Goal: Transaction & Acquisition: Purchase product/service

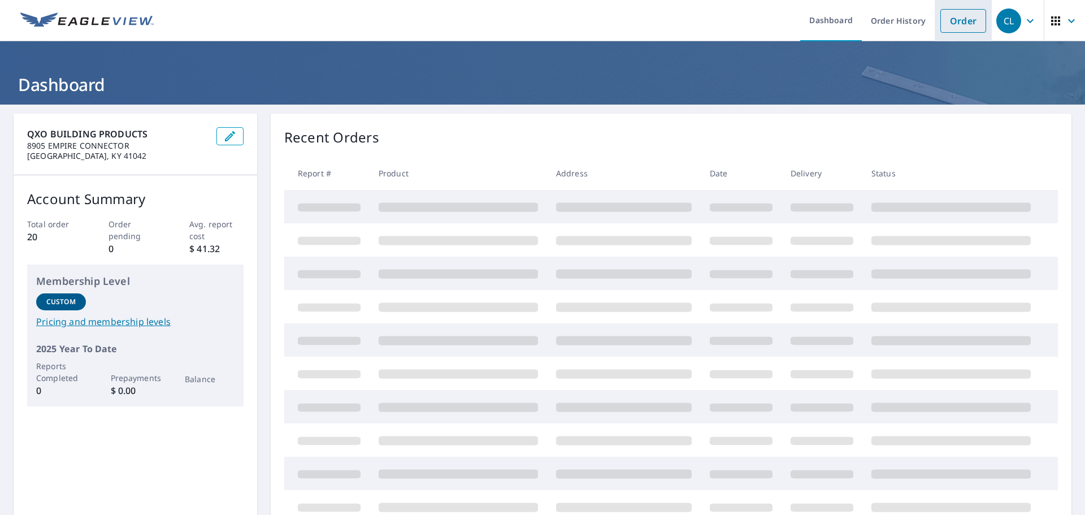
click at [940, 25] on link "Order" at bounding box center [963, 21] width 46 height 24
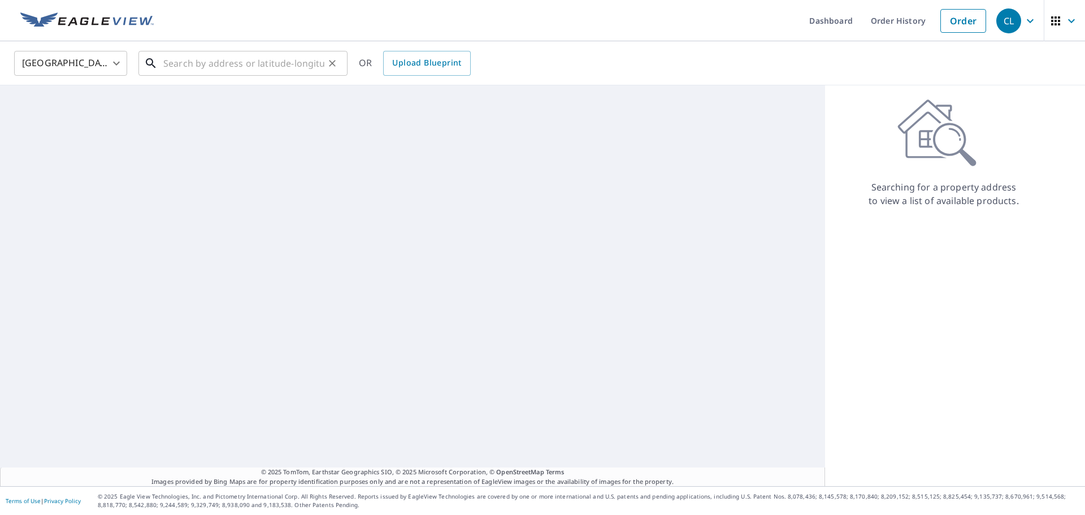
click at [257, 68] on input "text" at bounding box center [243, 63] width 161 height 32
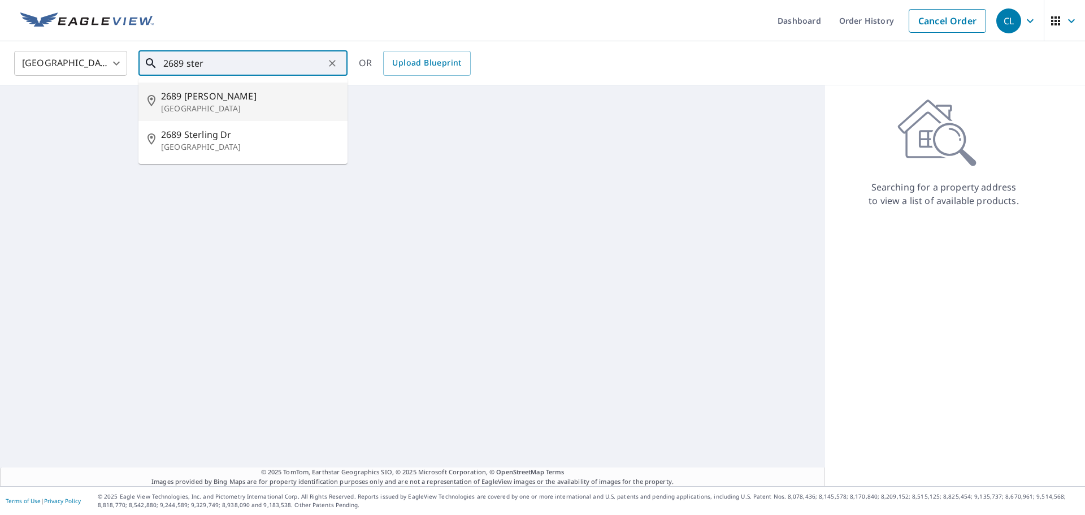
click at [245, 90] on span "2689 [PERSON_NAME]" at bounding box center [249, 96] width 177 height 14
type input "[STREET_ADDRESS]"
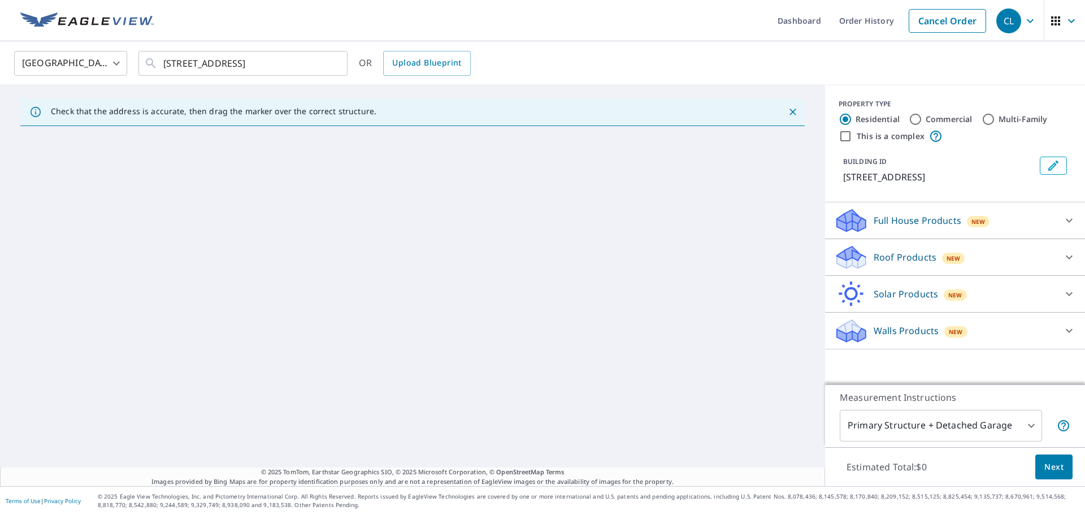
click at [981, 258] on div "Roof Products New" at bounding box center [945, 257] width 222 height 27
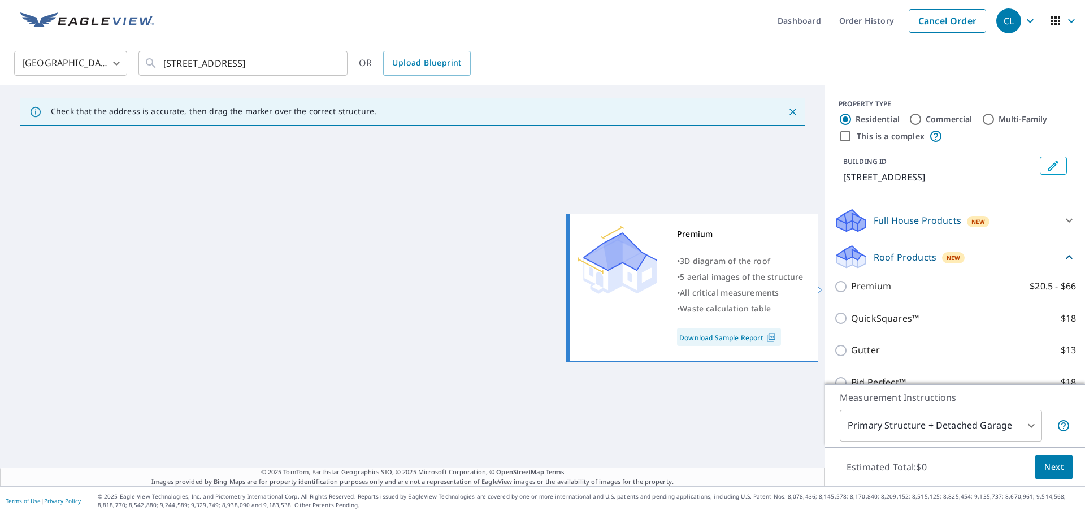
click at [834, 283] on input "Premium $20.5 - $66" at bounding box center [842, 287] width 17 height 14
checkbox input "true"
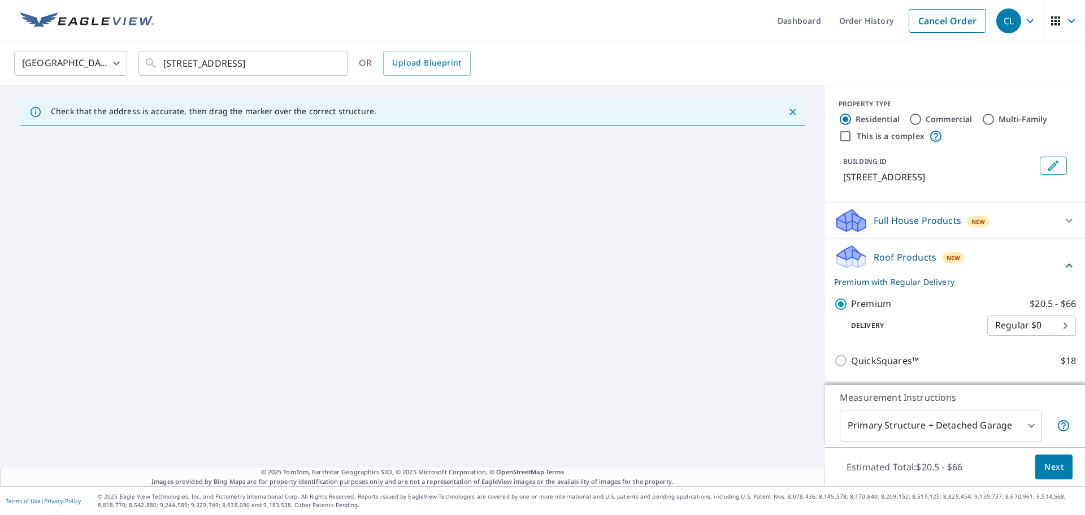
click at [1044, 463] on span "Next" at bounding box center [1053, 467] width 19 height 14
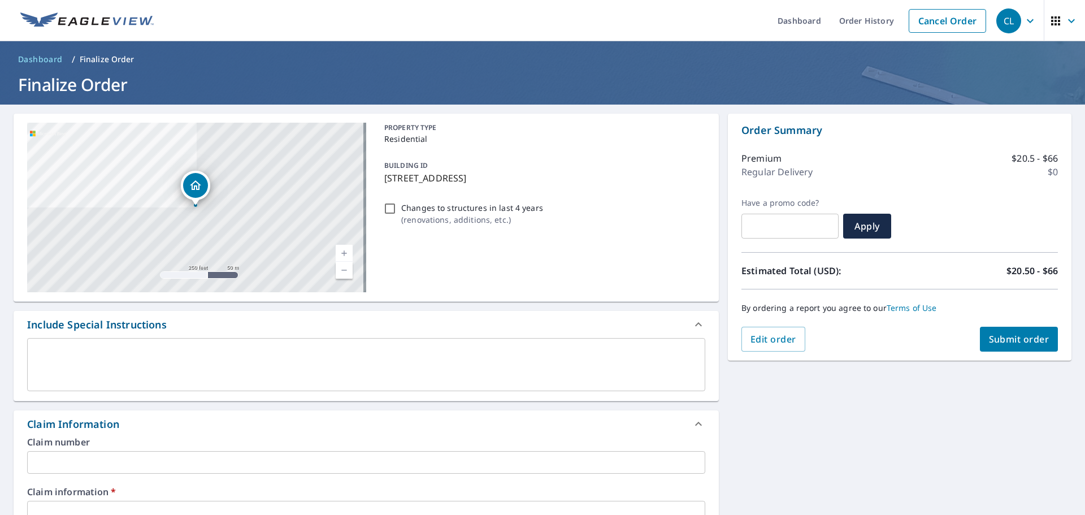
drag, startPoint x: 381, startPoint y: 177, endPoint x: 558, endPoint y: 177, distance: 176.3
click at [558, 177] on p "[STREET_ADDRESS]" at bounding box center [542, 178] width 316 height 14
checkbox input "true"
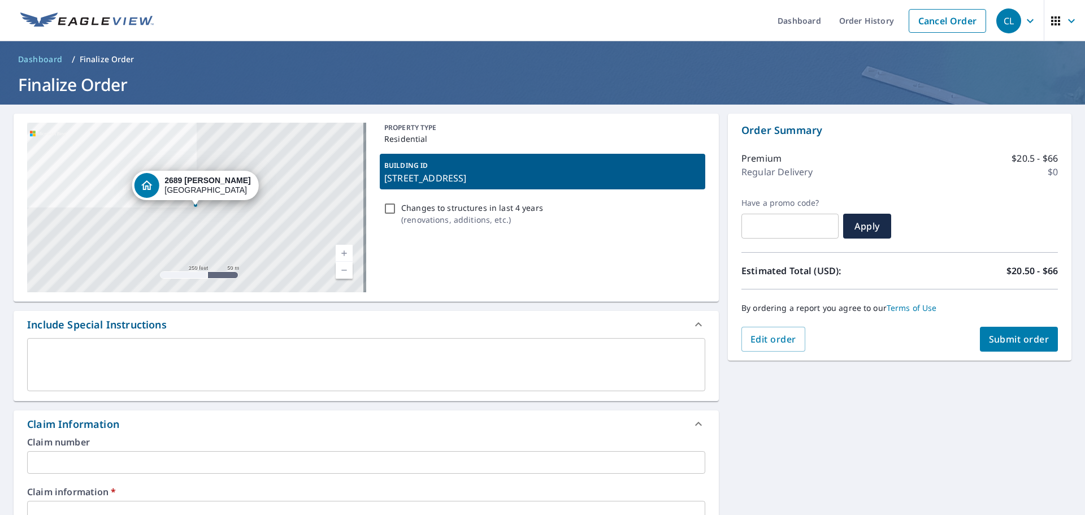
copy p "[STREET_ADDRESS]"
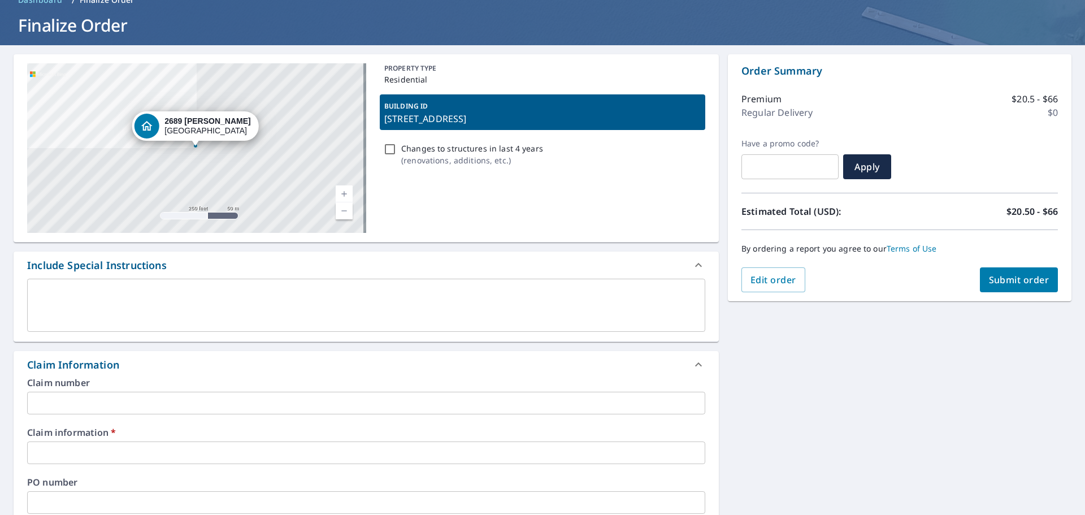
scroll to position [113, 0]
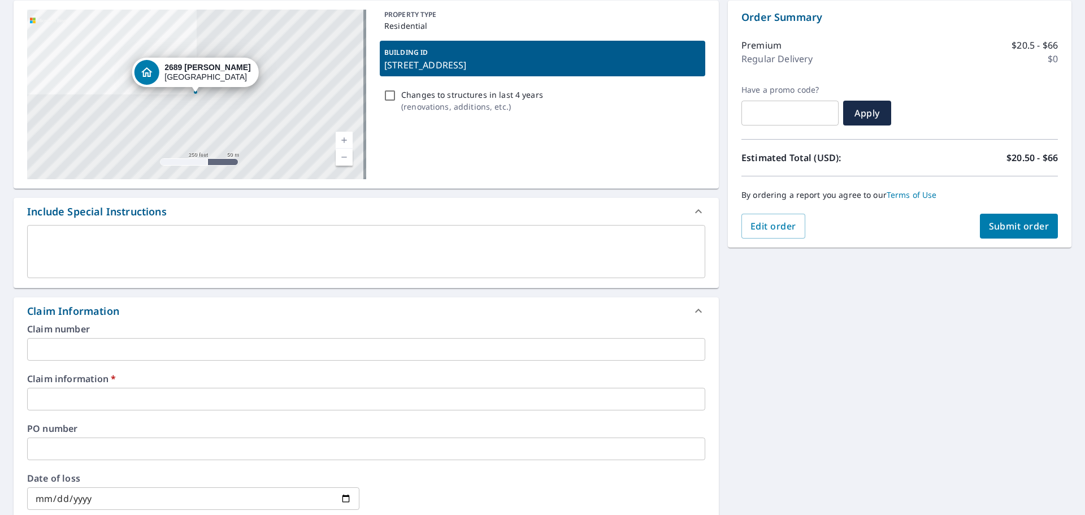
click at [229, 332] on label "Claim number" at bounding box center [366, 328] width 678 height 9
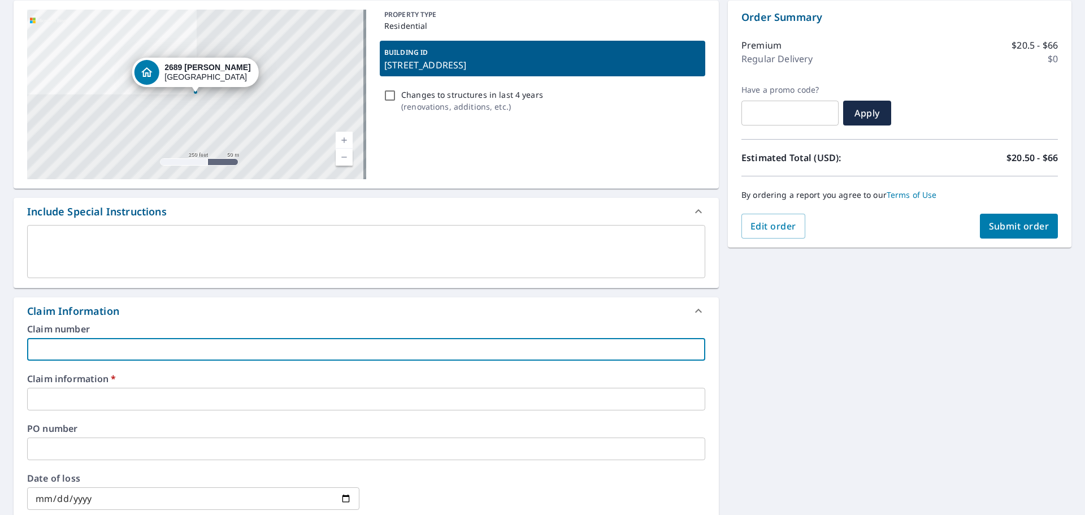
click at [224, 346] on input "text" at bounding box center [366, 349] width 678 height 23
paste input "[STREET_ADDRESS]"
type input "[STREET_ADDRESS]"
checkbox input "true"
type input "[STREET_ADDRESS]"
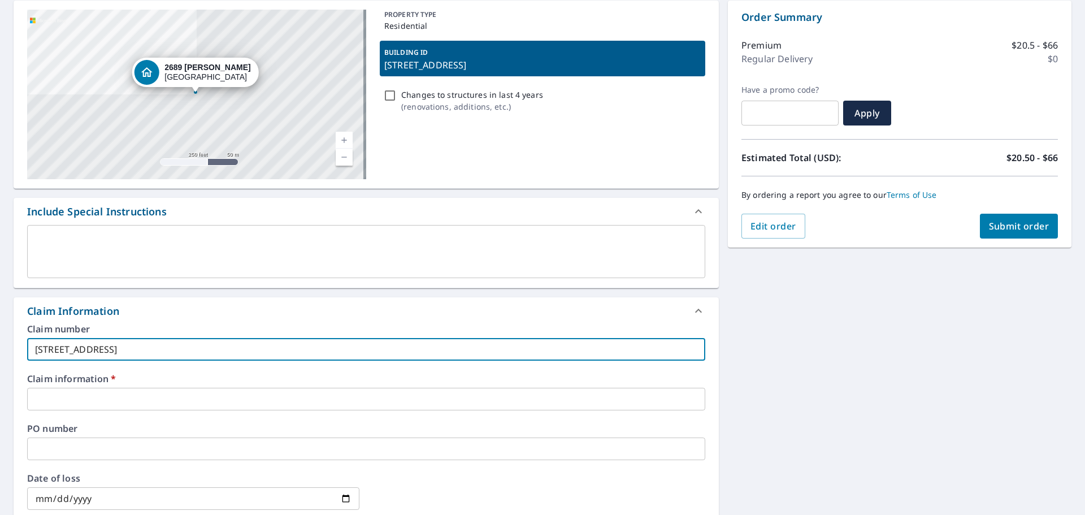
click at [189, 407] on input "text" at bounding box center [366, 399] width 678 height 23
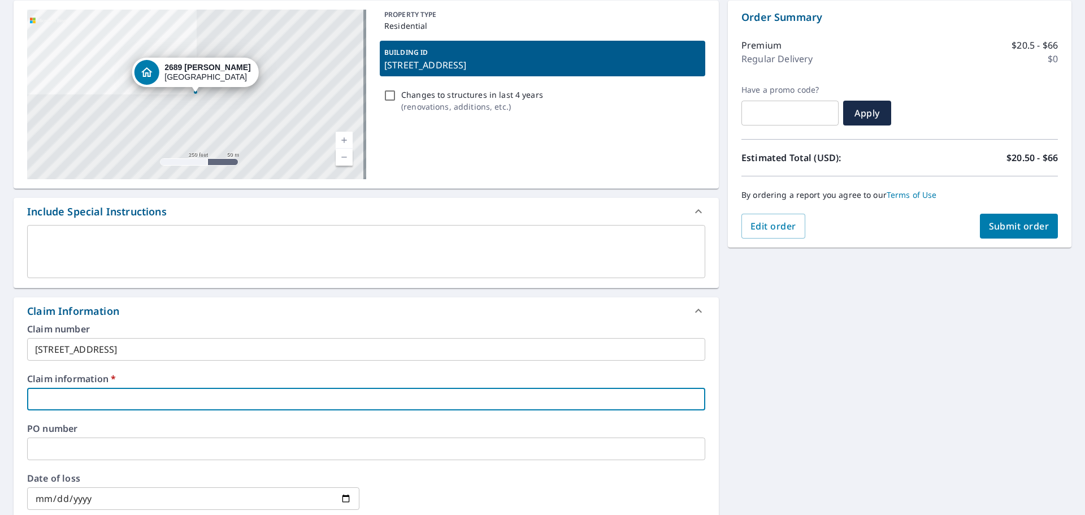
click at [307, 388] on input "text" at bounding box center [366, 399] width 678 height 23
paste input "[STREET_ADDRESS]"
type input "[STREET_ADDRESS]"
checkbox input "true"
type input "[STREET_ADDRESS]"
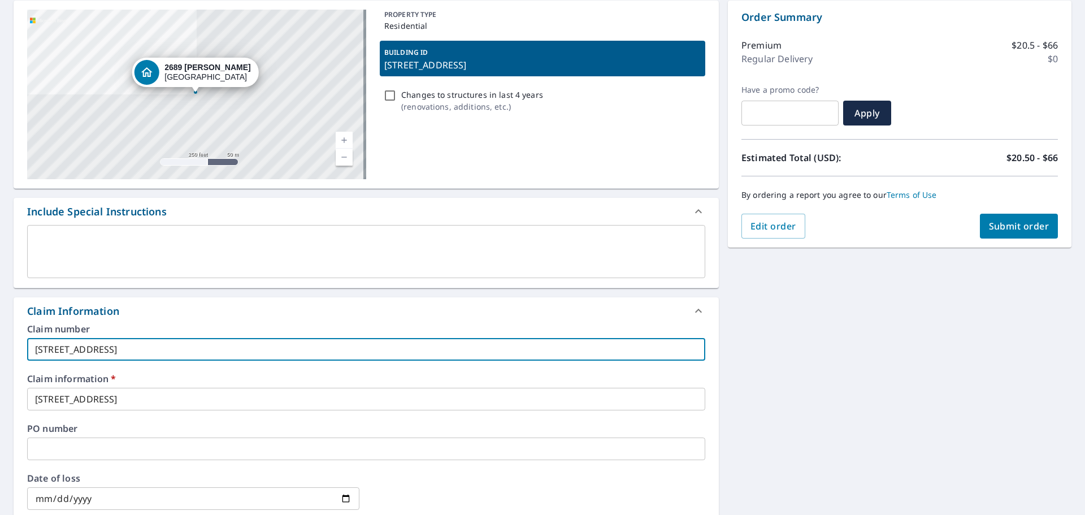
drag, startPoint x: 259, startPoint y: 346, endPoint x: 0, endPoint y: 354, distance: 259.0
click at [0, 354] on div "[STREET_ADDRESS][GEOGRAPHIC_DATA] A standard road map Aerial A detailed look fr…" at bounding box center [542, 406] width 1085 height 829
type input "m"
checkbox input "true"
type input "me"
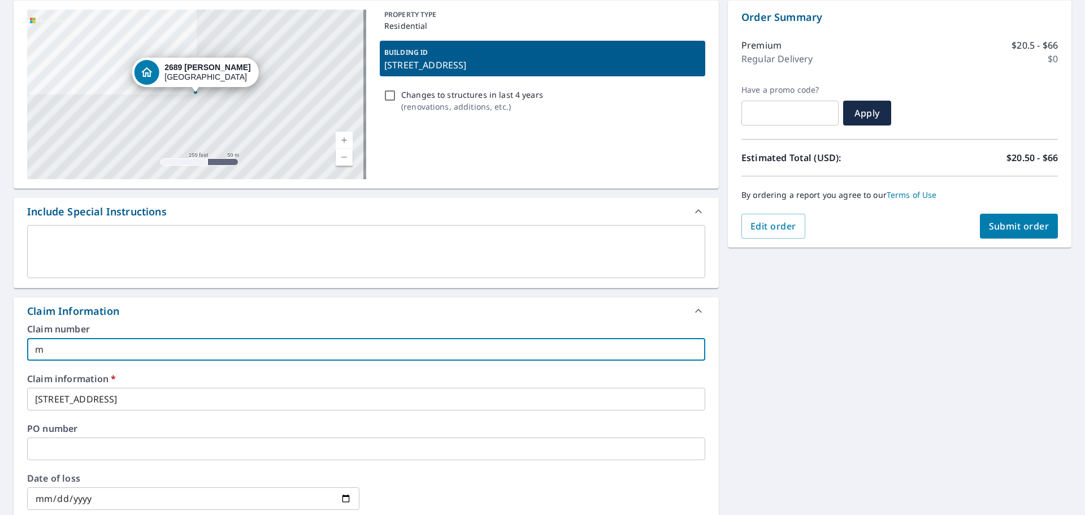
checkbox input "true"
type input "men"
checkbox input "true"
type input "mend"
checkbox input "true"
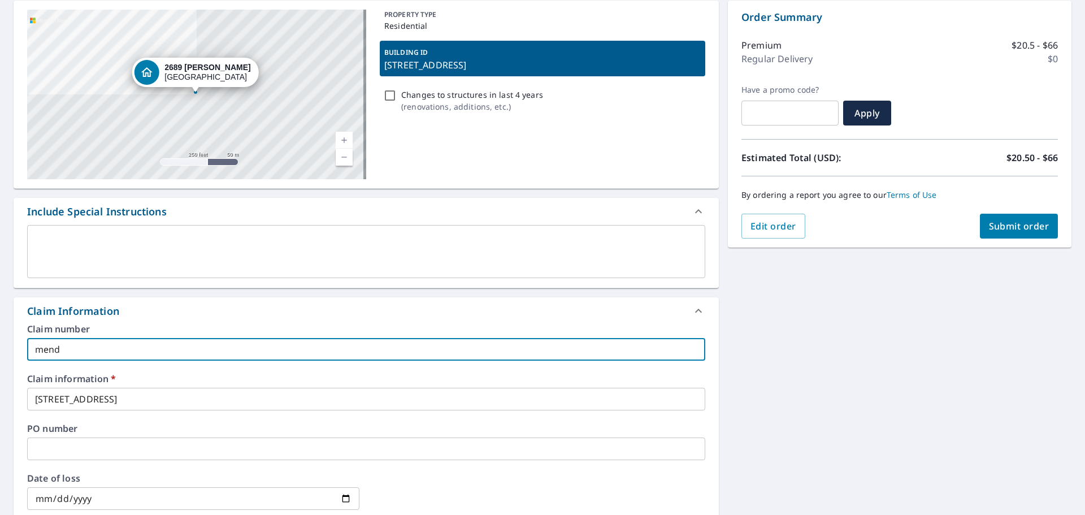
type input "mende"
checkbox input "true"
type input "mendel"
checkbox input "true"
type input "[PERSON_NAME]"
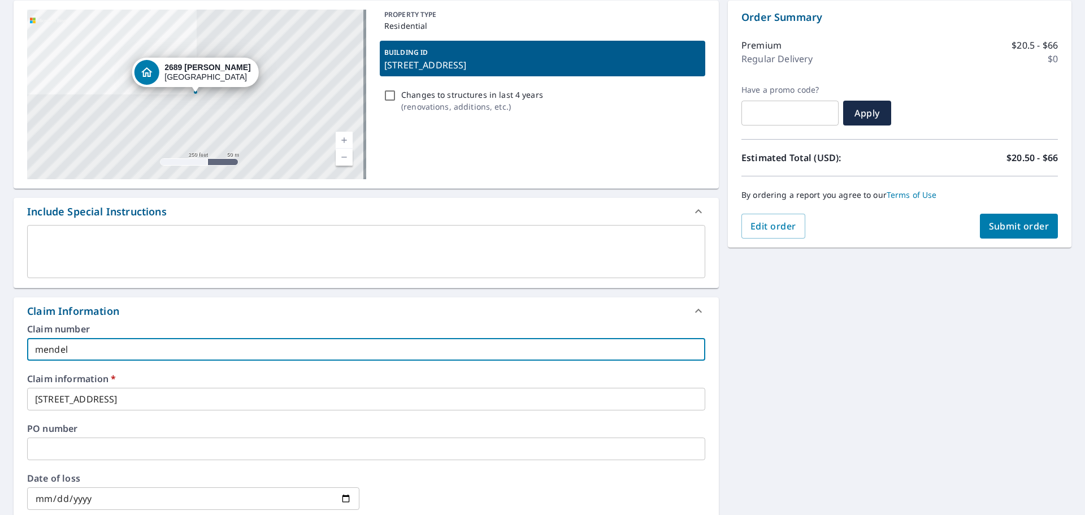
checkbox input "true"
type input "[PERSON_NAME]"
checkbox input "true"
type input "[PERSON_NAME] r"
checkbox input "true"
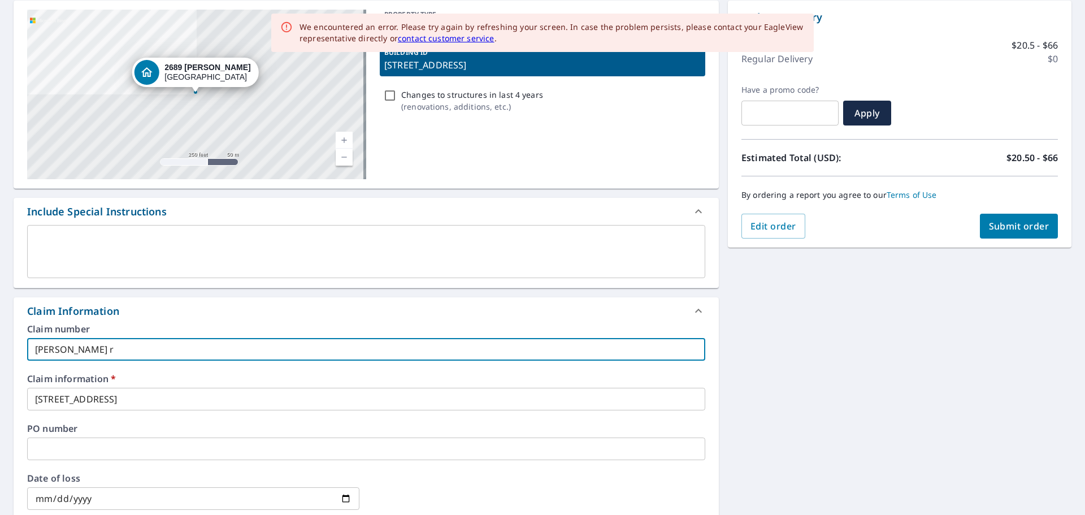
type input "[PERSON_NAME]"
checkbox input "true"
type input "[PERSON_NAME]"
checkbox input "true"
type input "[PERSON_NAME]"
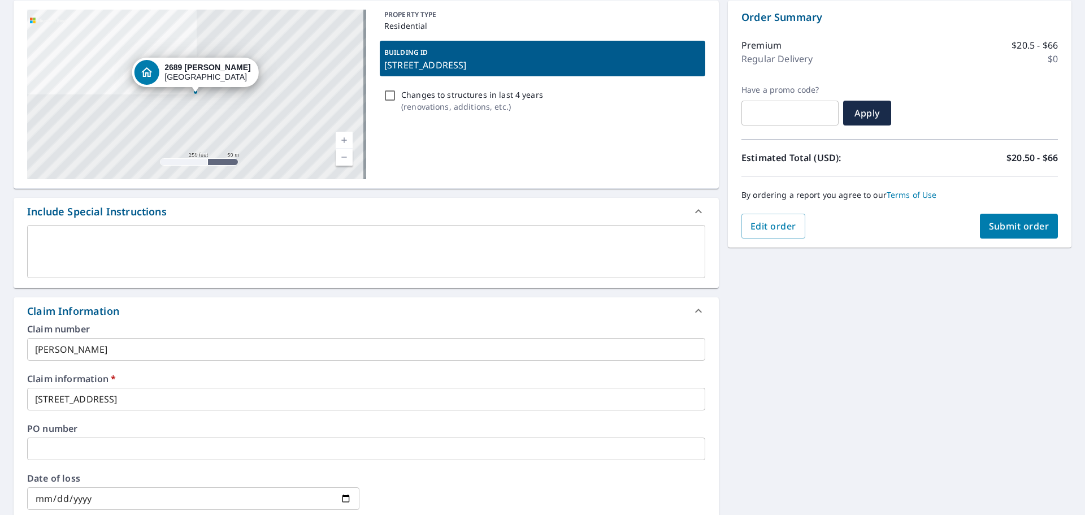
click at [170, 421] on div "Claim number [PERSON_NAME] ​ Claim information   * [STREET_ADDRESS] ​ PO number…" at bounding box center [366, 446] width 705 height 245
click at [153, 454] on input "text" at bounding box center [366, 448] width 678 height 23
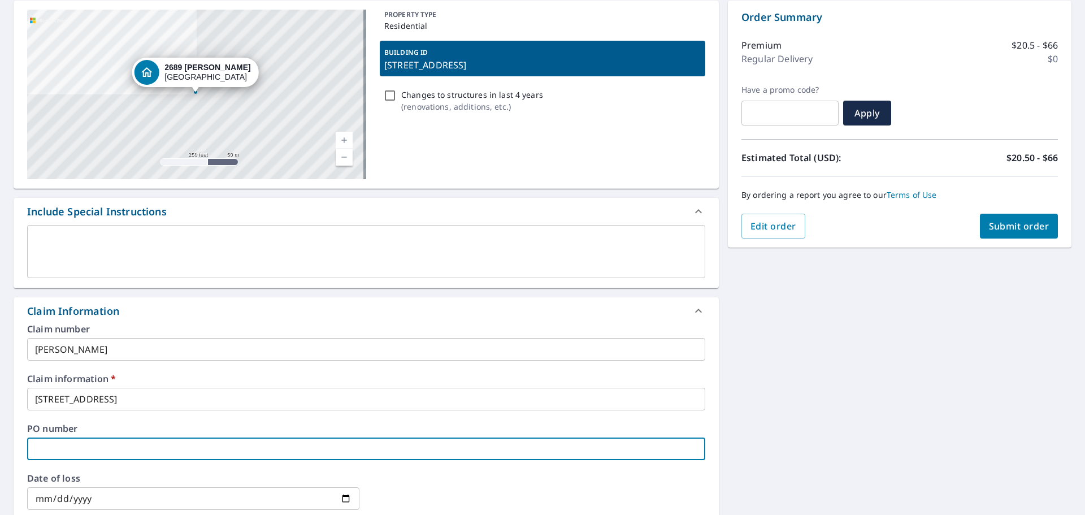
type input "[PERSON_NAME] Roofing"
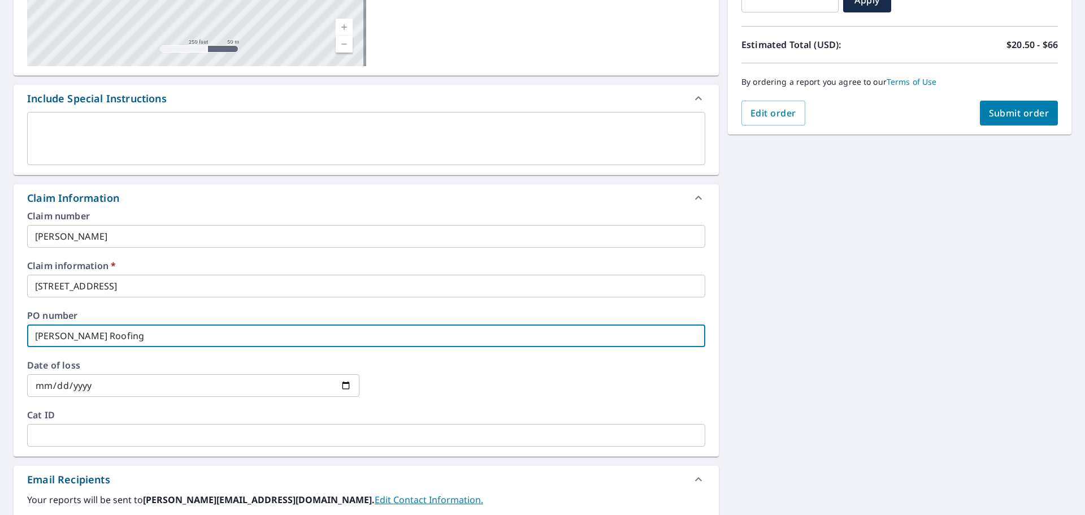
scroll to position [0, 0]
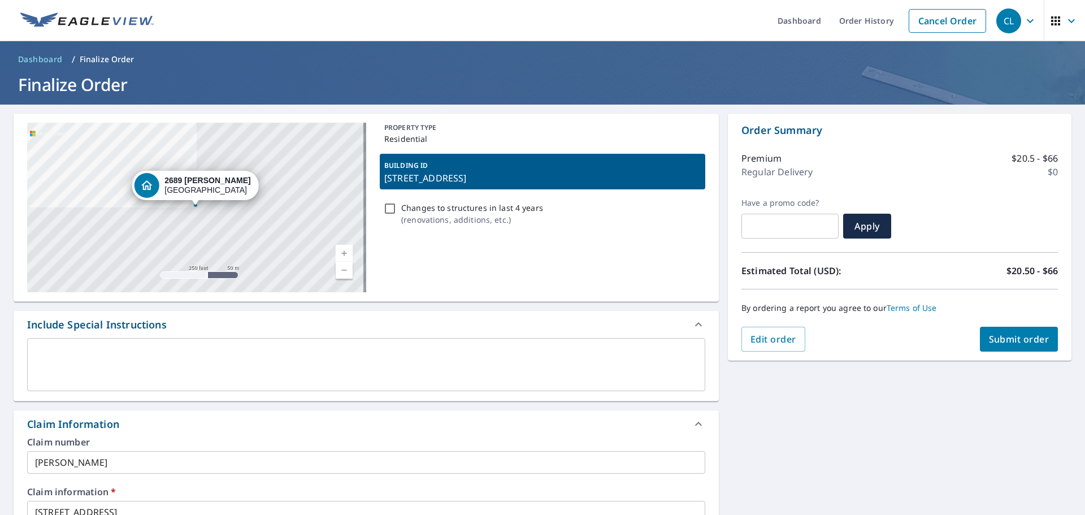
click at [1029, 341] on span "Submit order" at bounding box center [1019, 339] width 60 height 12
checkbox input "true"
